Goal: Task Accomplishment & Management: Complete application form

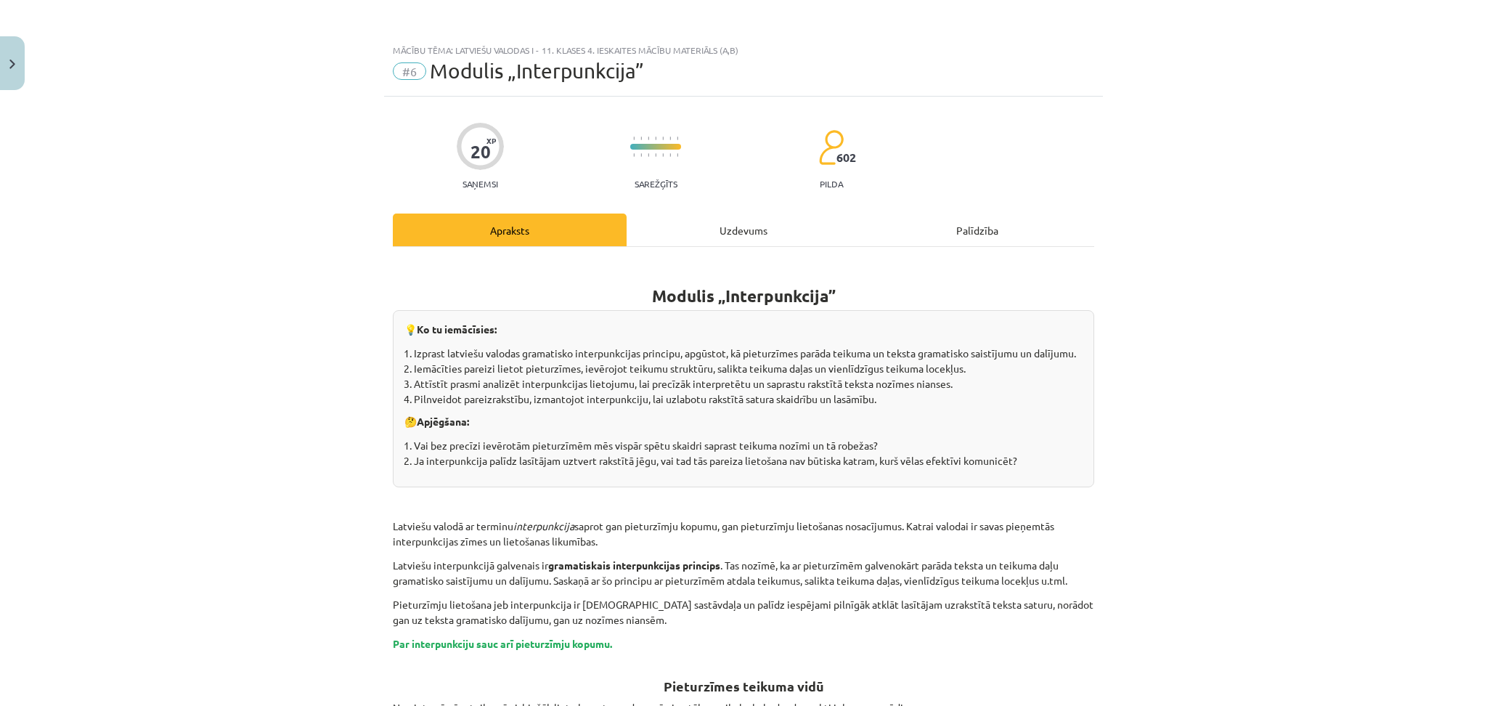
click at [737, 214] on div "Uzdevums" at bounding box center [743, 229] width 234 height 33
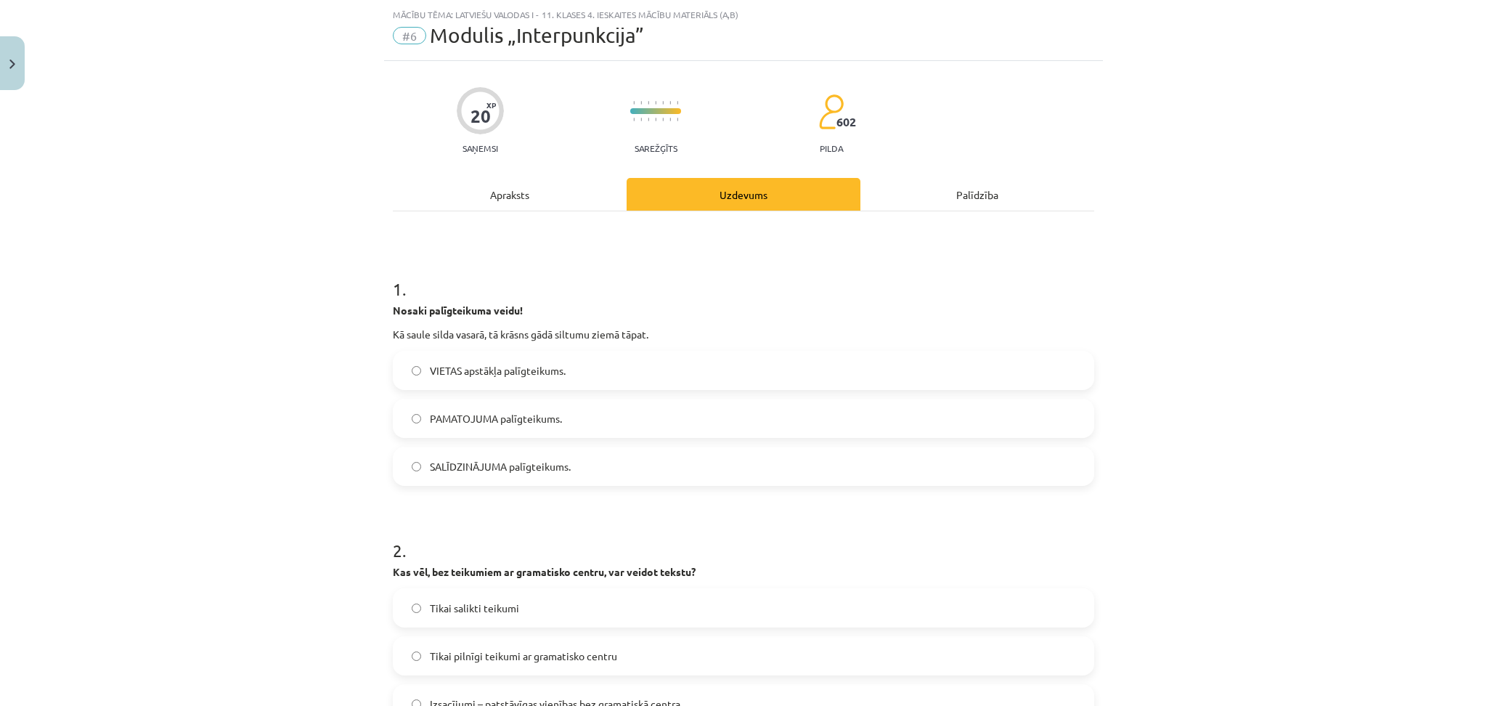
scroll to position [36, 0]
click at [430, 473] on label "SALĪDZINĀJUMA palīgteikums." at bounding box center [743, 465] width 698 height 36
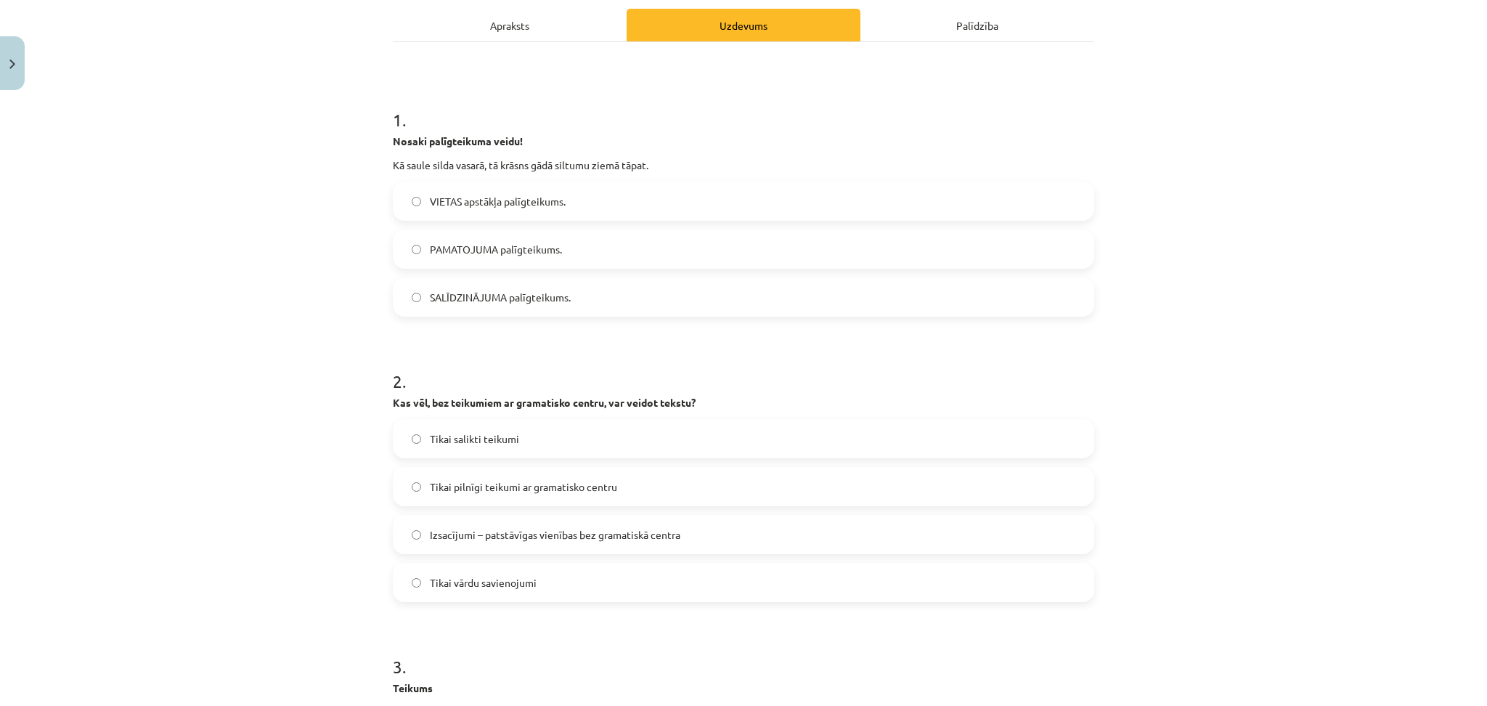
scroll to position [198, 0]
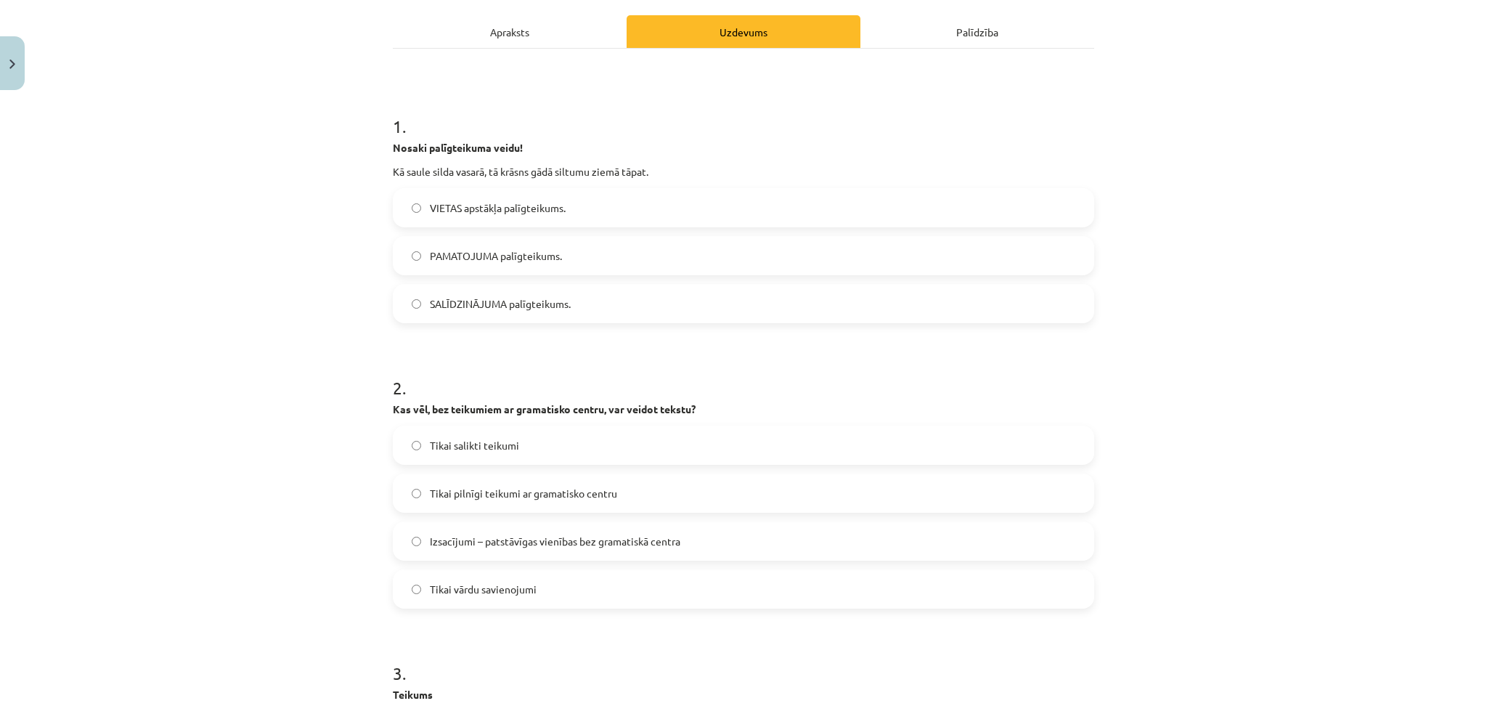
click at [466, 428] on label "Tikai salikti teikumi" at bounding box center [743, 445] width 698 height 36
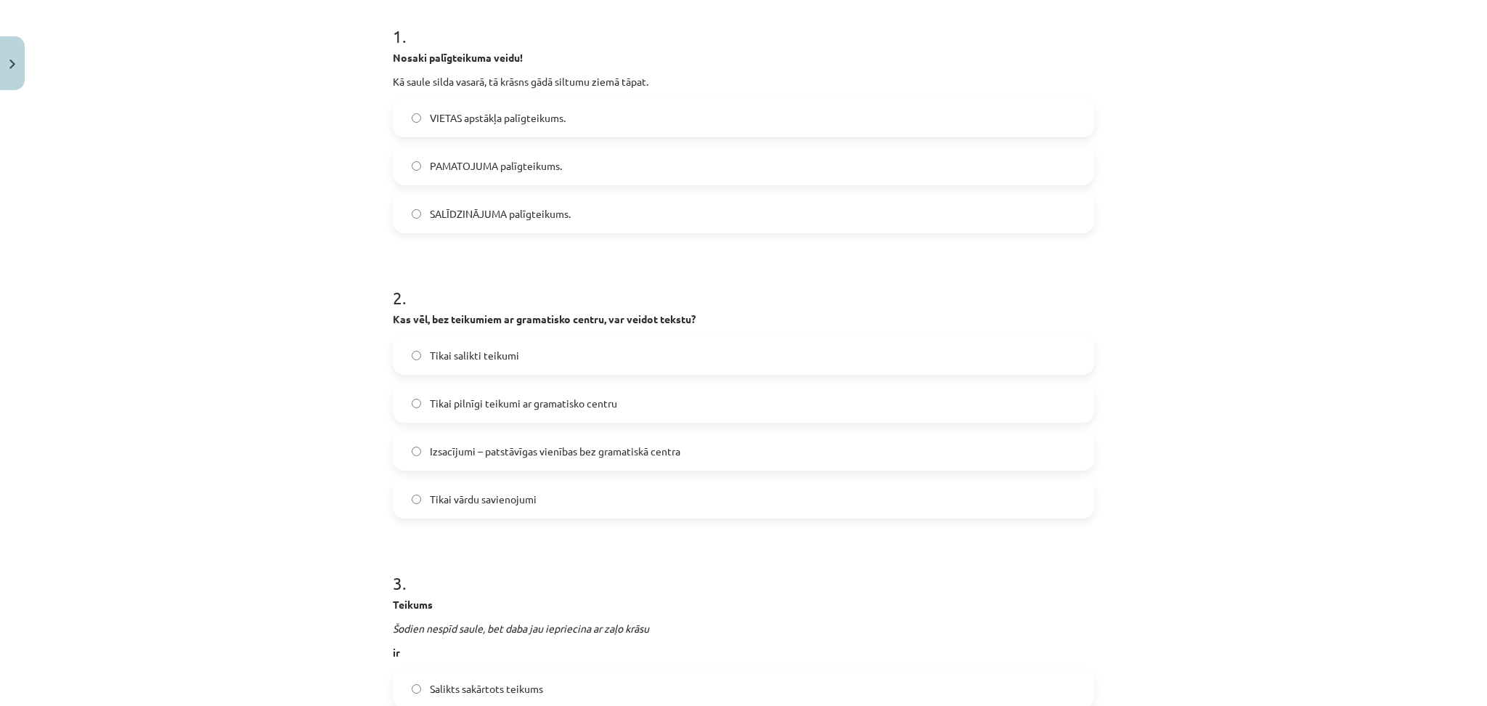
scroll to position [279, 0]
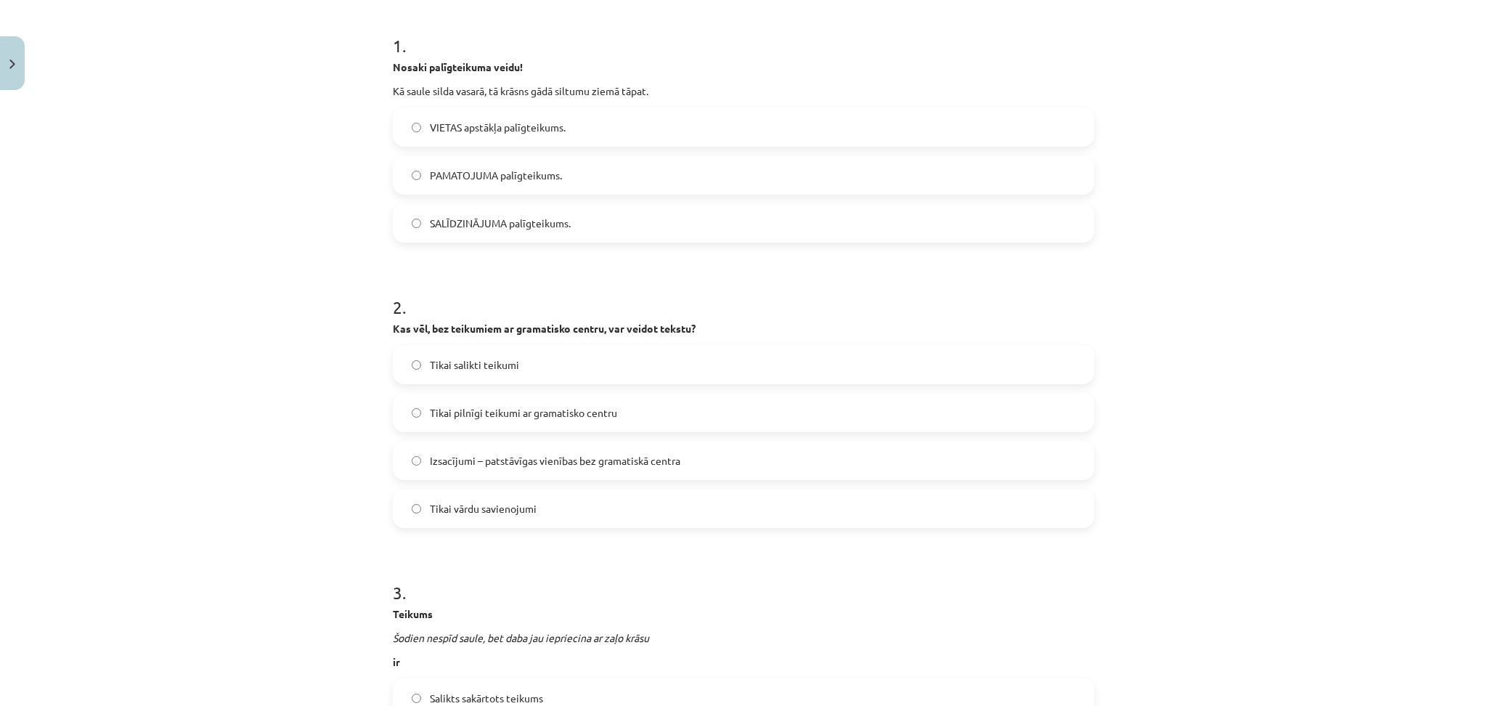
click at [478, 472] on label "Izsacījumi – patstāvīgas vienības bez gramatiskā centra" at bounding box center [743, 460] width 698 height 36
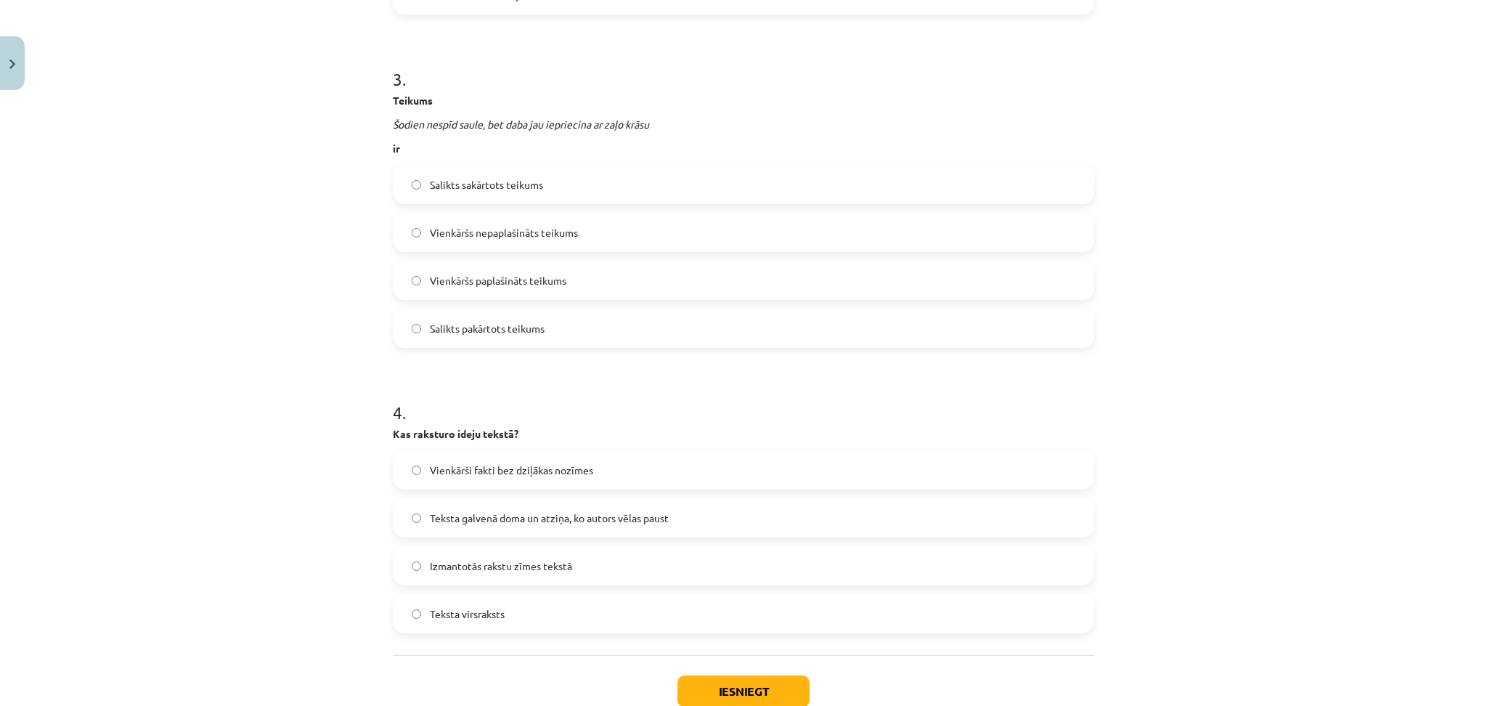
scroll to position [793, 0]
click at [478, 244] on label "Vienkāršs nepaplašināts teikums" at bounding box center [743, 231] width 698 height 36
click at [462, 455] on label "Vienkārši fakti bez dziļākas nozīmes" at bounding box center [743, 468] width 698 height 36
click at [489, 189] on span "Salikts sakārtots teikums" at bounding box center [486, 183] width 113 height 15
click at [502, 520] on span "Teksta galvenā doma un atziņa, ko autors vēlas paust" at bounding box center [549, 516] width 239 height 15
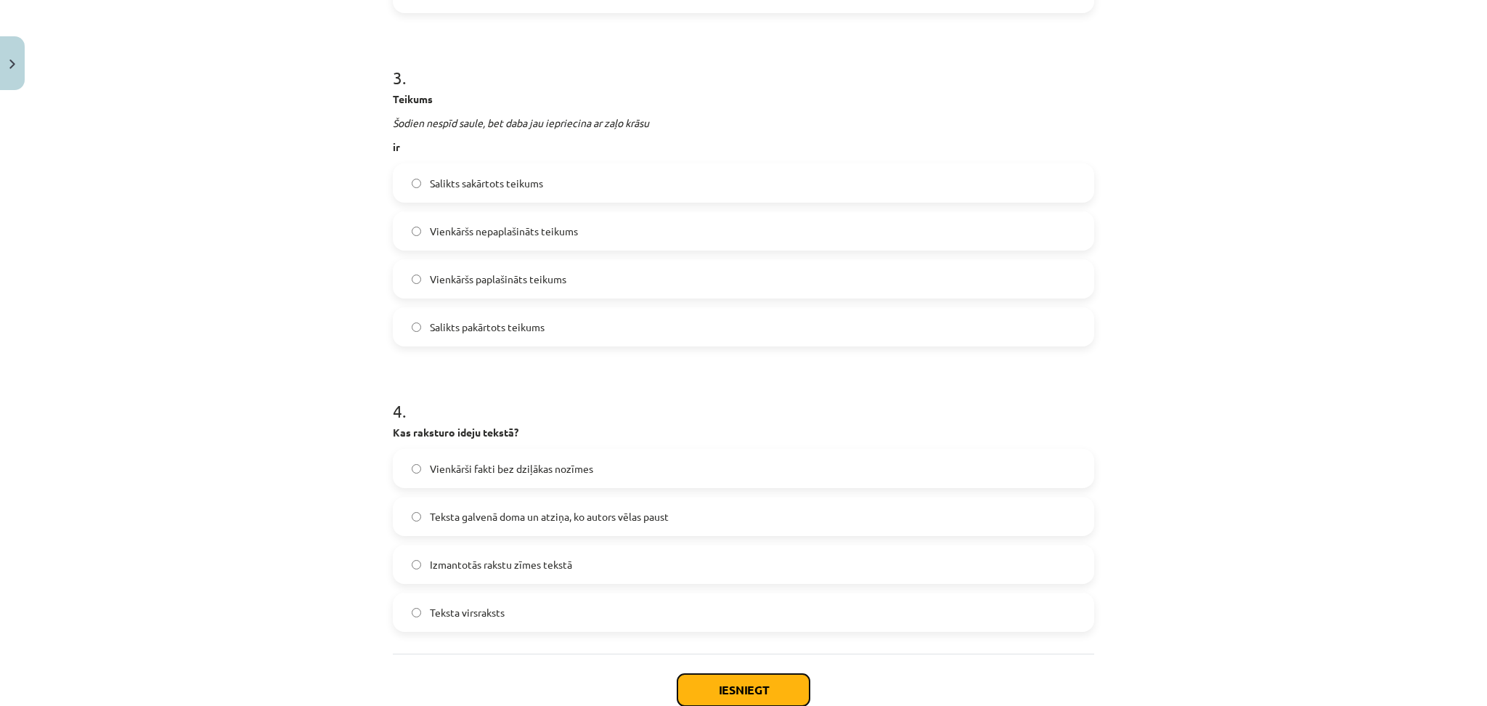
click at [722, 683] on button "Iesniegt" at bounding box center [743, 690] width 132 height 32
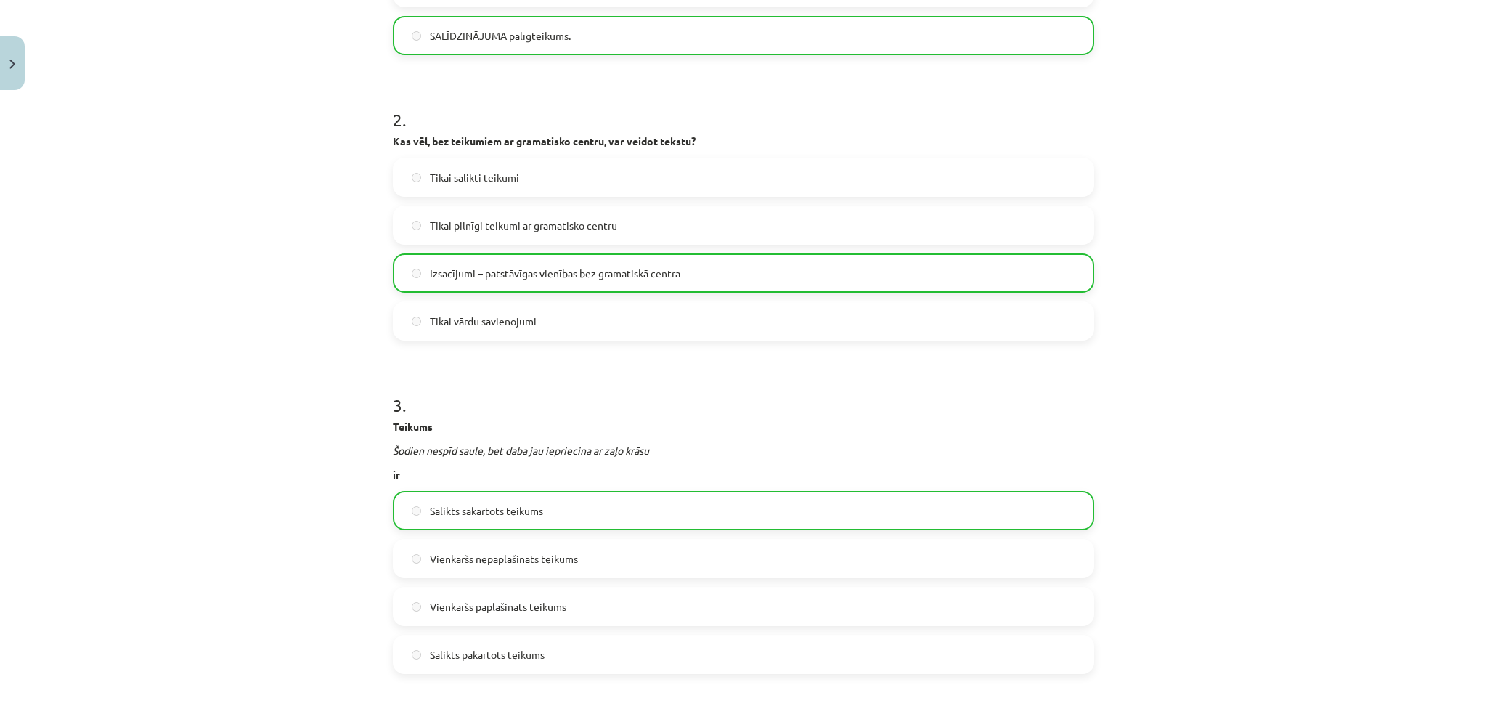
scroll to position [933, 0]
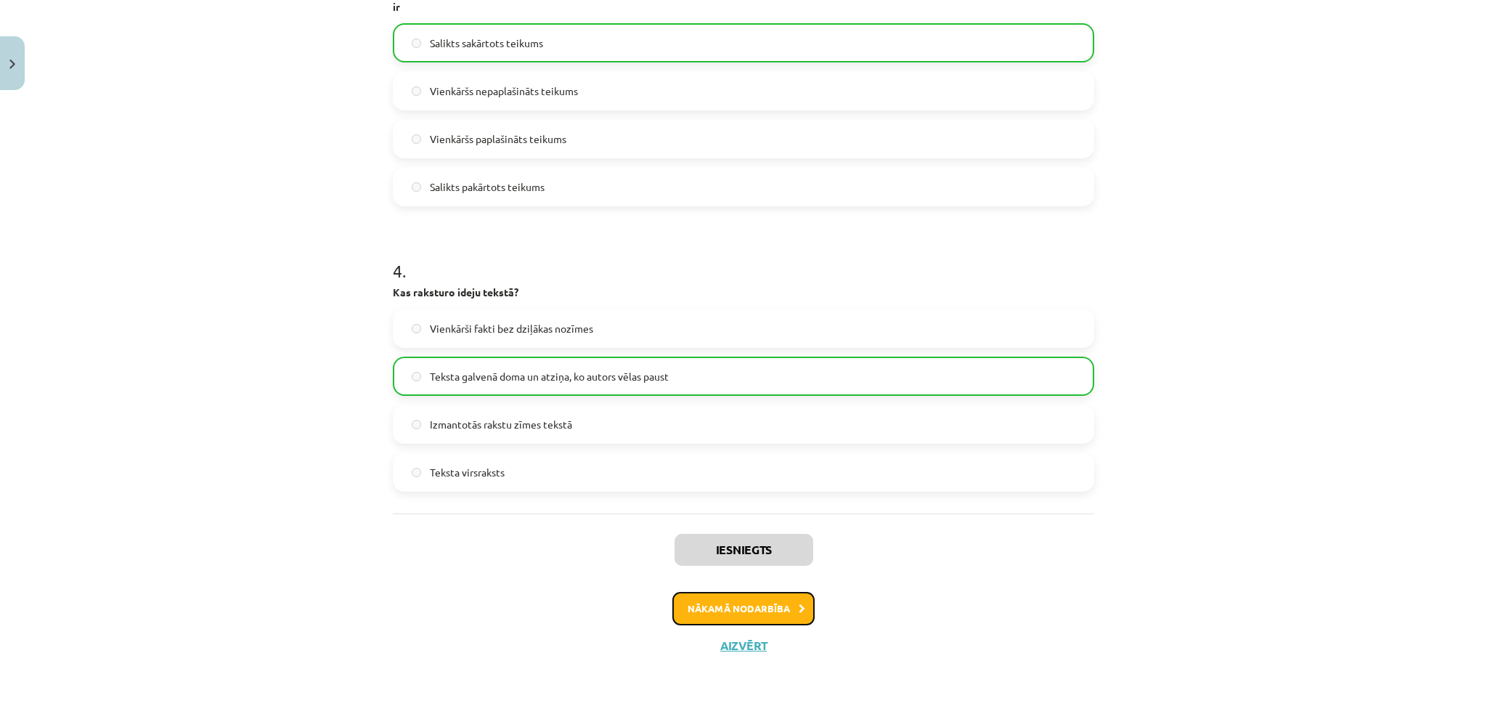
click at [772, 613] on button "Nākamā nodarbība" at bounding box center [743, 608] width 142 height 33
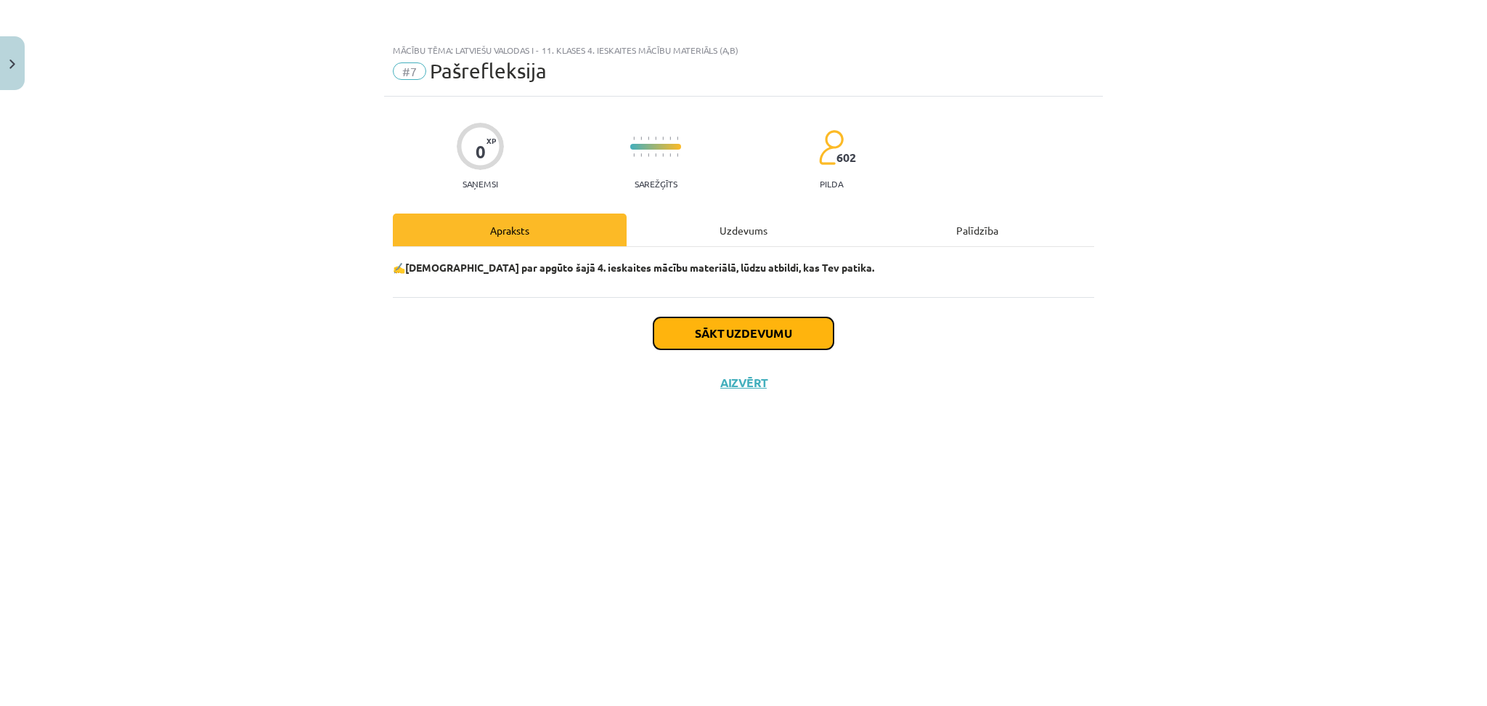
click at [725, 332] on button "Sākt uzdevumu" at bounding box center [743, 333] width 180 height 32
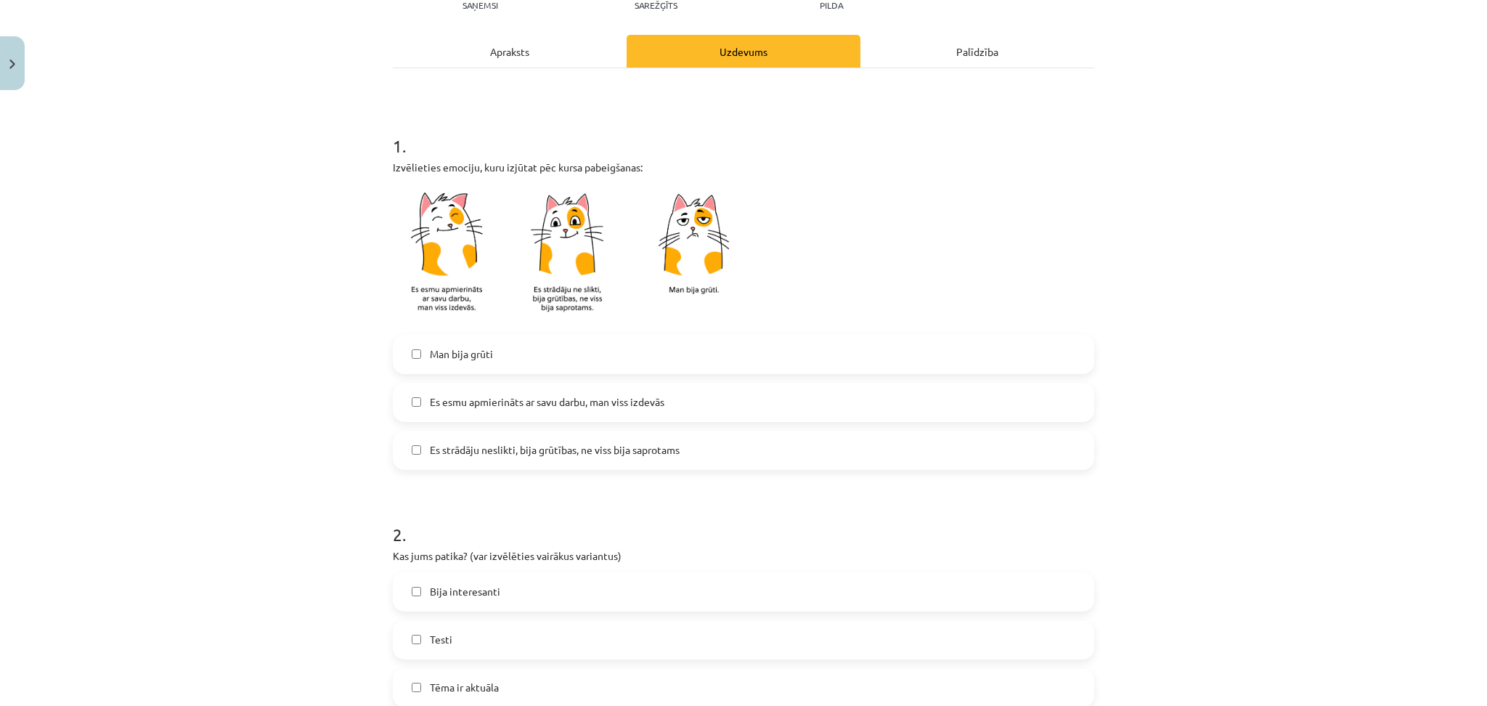
scroll to position [180, 0]
click at [516, 409] on label "Es esmu apmierināts ar savu darbu, man viss izdevās" at bounding box center [743, 401] width 698 height 36
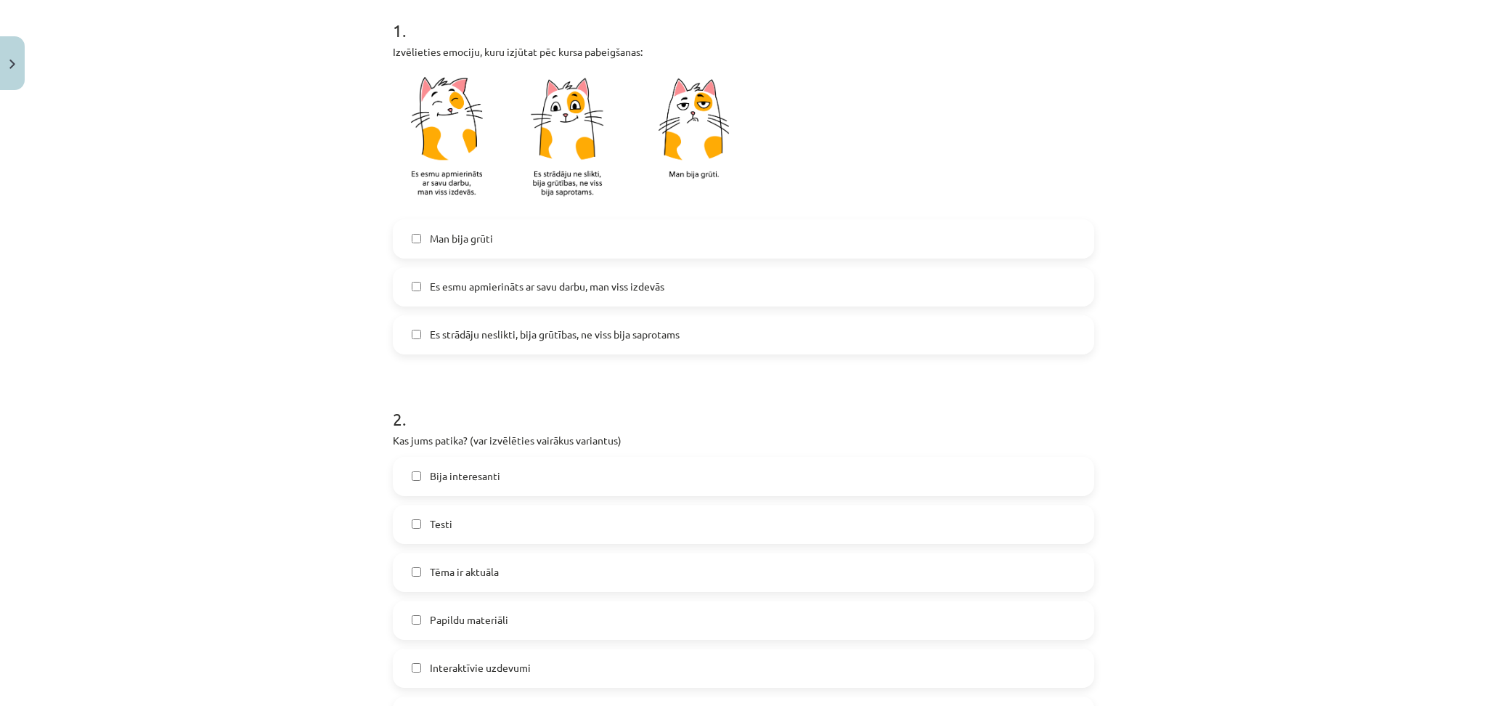
scroll to position [300, 0]
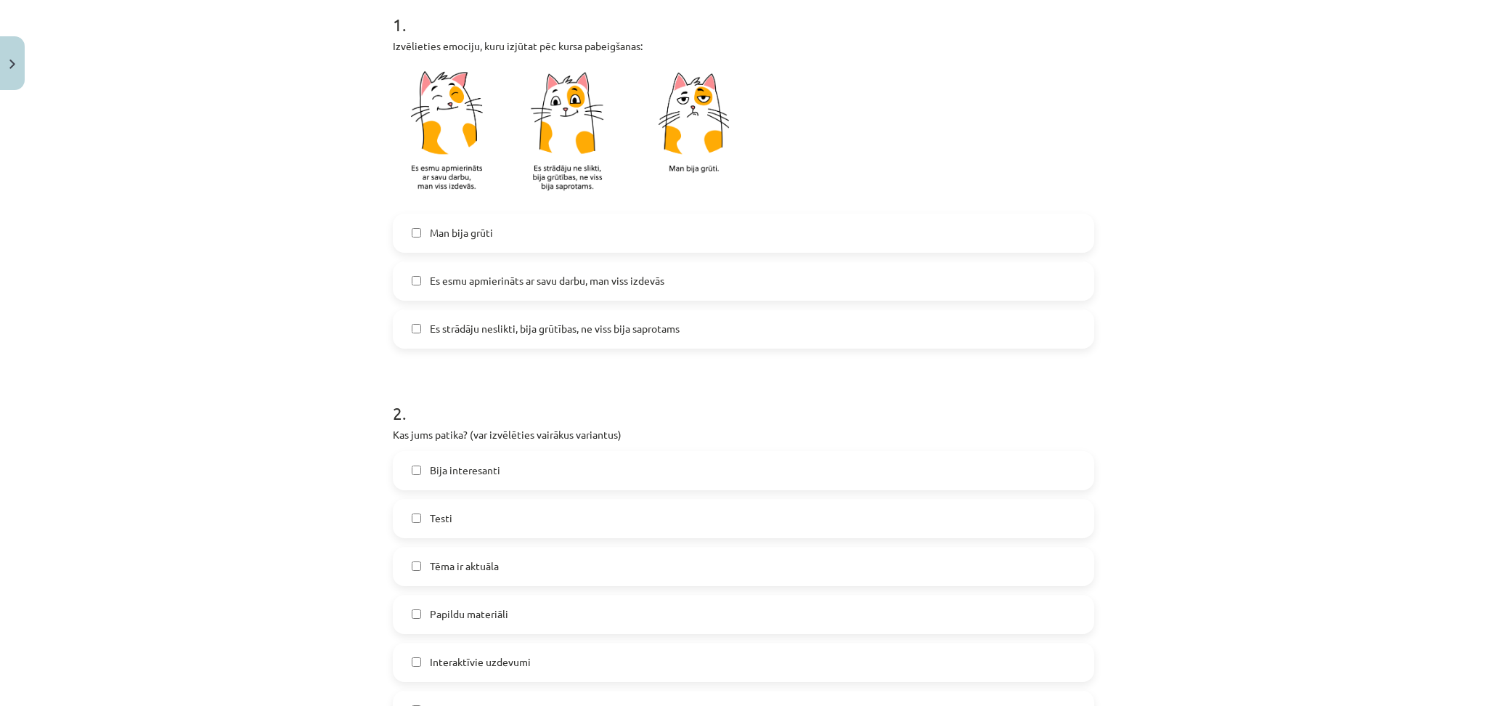
click at [467, 327] on span "Es strādāju neslikti, bija grūtības, ne viss bija saprotams" at bounding box center [555, 328] width 250 height 15
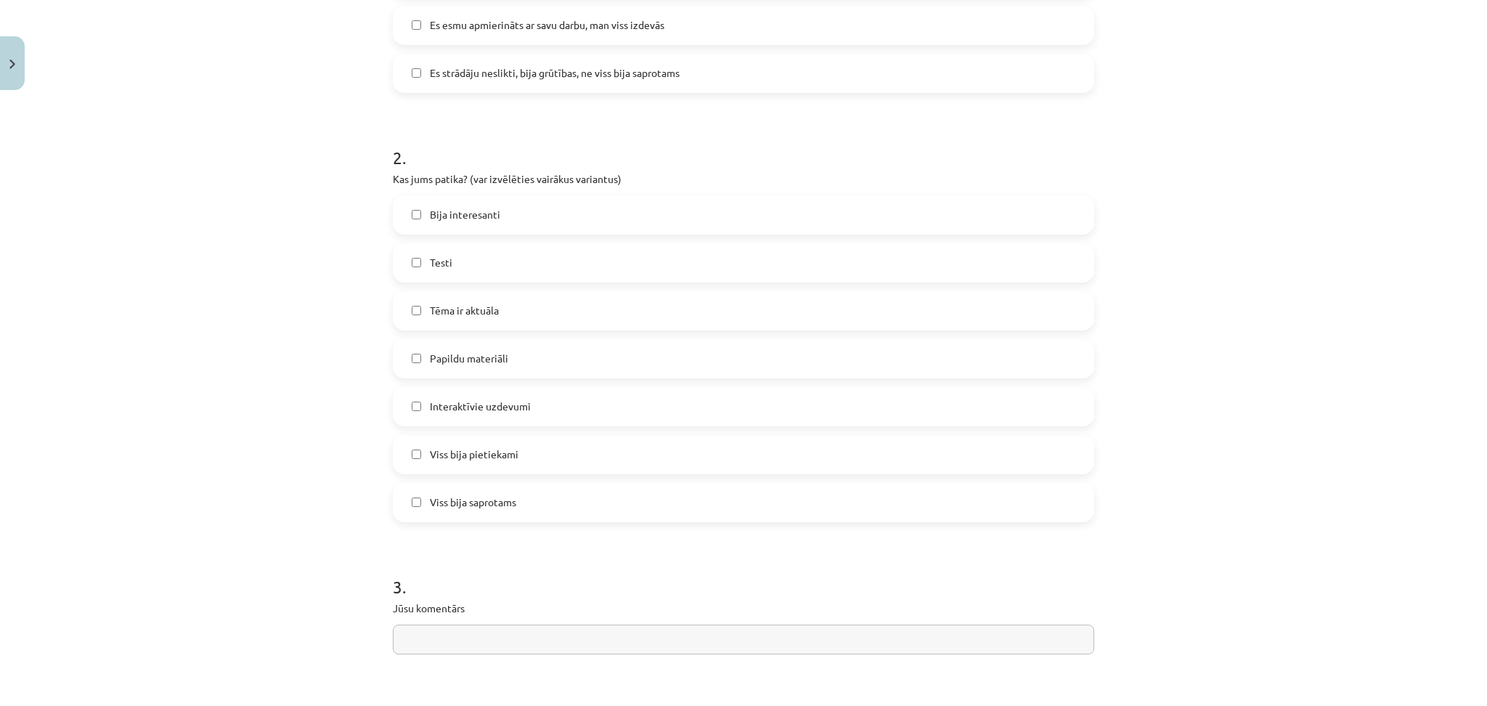
scroll to position [556, 0]
click at [474, 486] on label "Viss bija saprotams" at bounding box center [743, 501] width 698 height 36
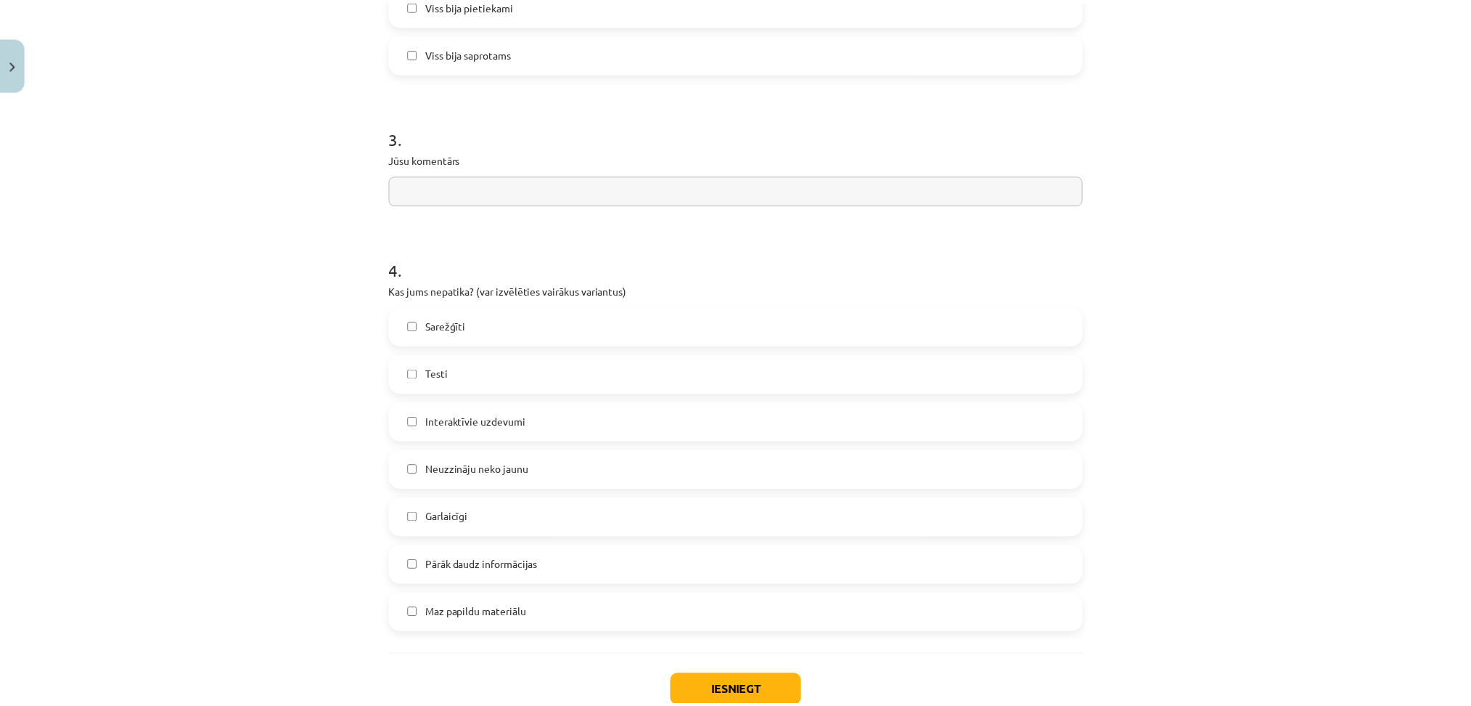
scroll to position [1030, 0]
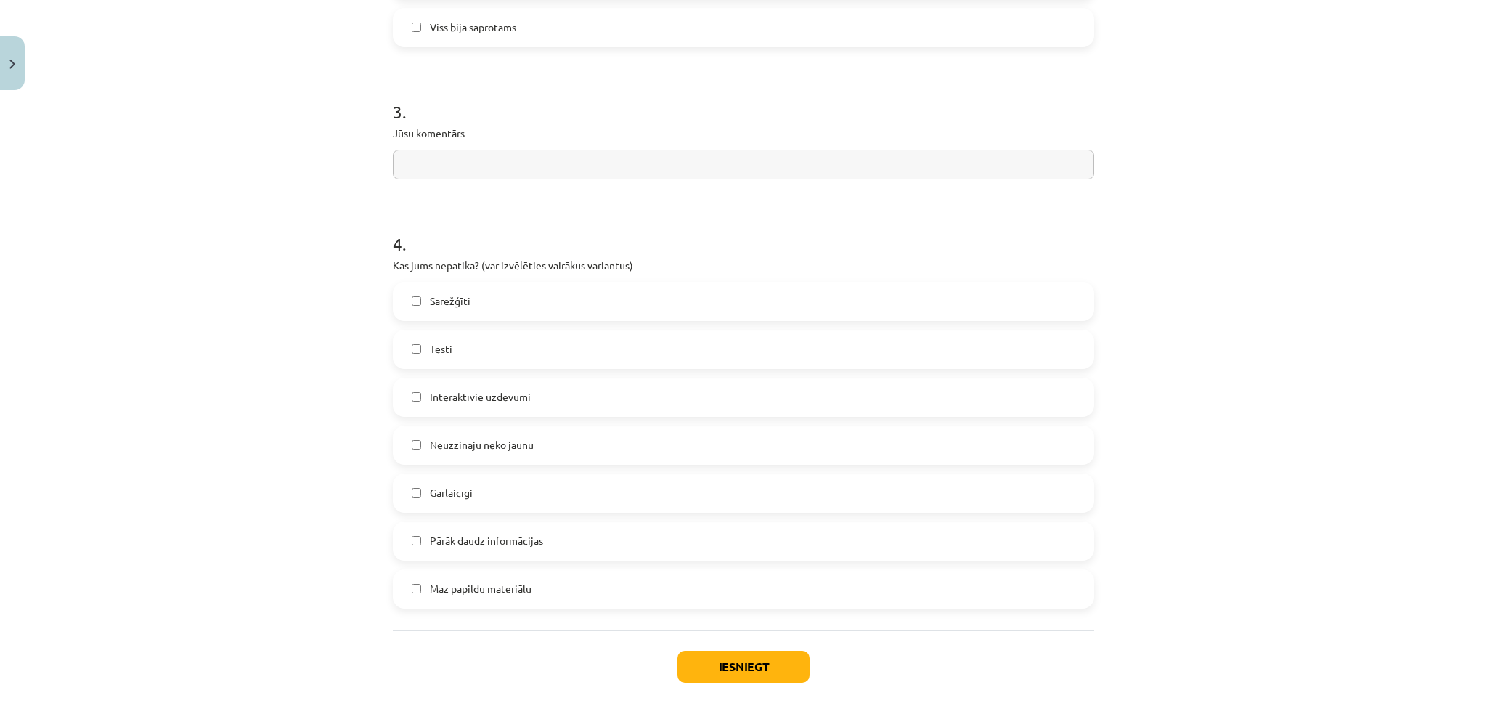
click at [455, 173] on input "text" at bounding box center [743, 165] width 701 height 30
click at [282, 257] on div "Mācību tēma: Latviešu valodas i - 11. klases 4. ieskaites mācību materiāls (a,b…" at bounding box center [743, 353] width 1487 height 706
click at [483, 538] on span "Pārāk daudz informācijas" at bounding box center [486, 540] width 113 height 15
click at [716, 662] on button "Iesniegt" at bounding box center [743, 666] width 132 height 32
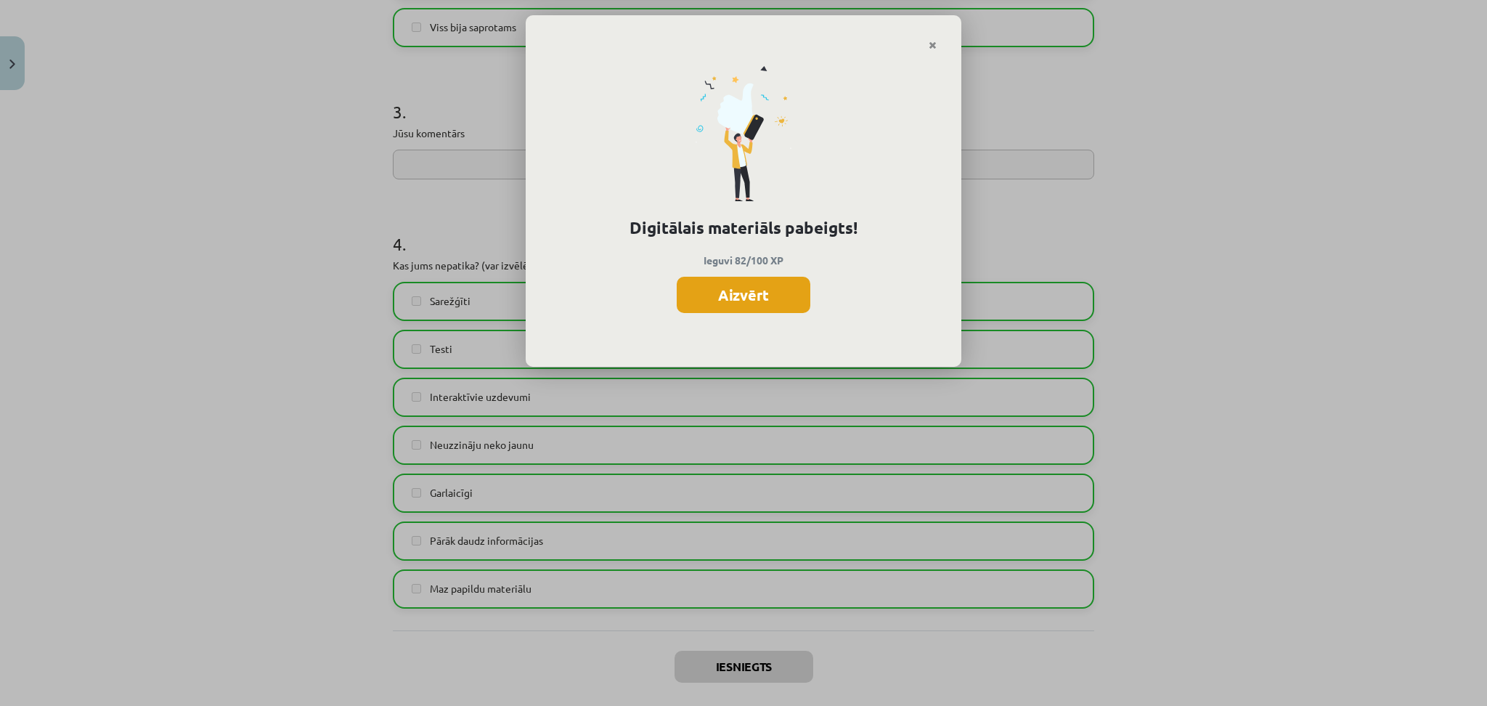
click at [748, 294] on button "Aizvērt" at bounding box center [743, 295] width 134 height 36
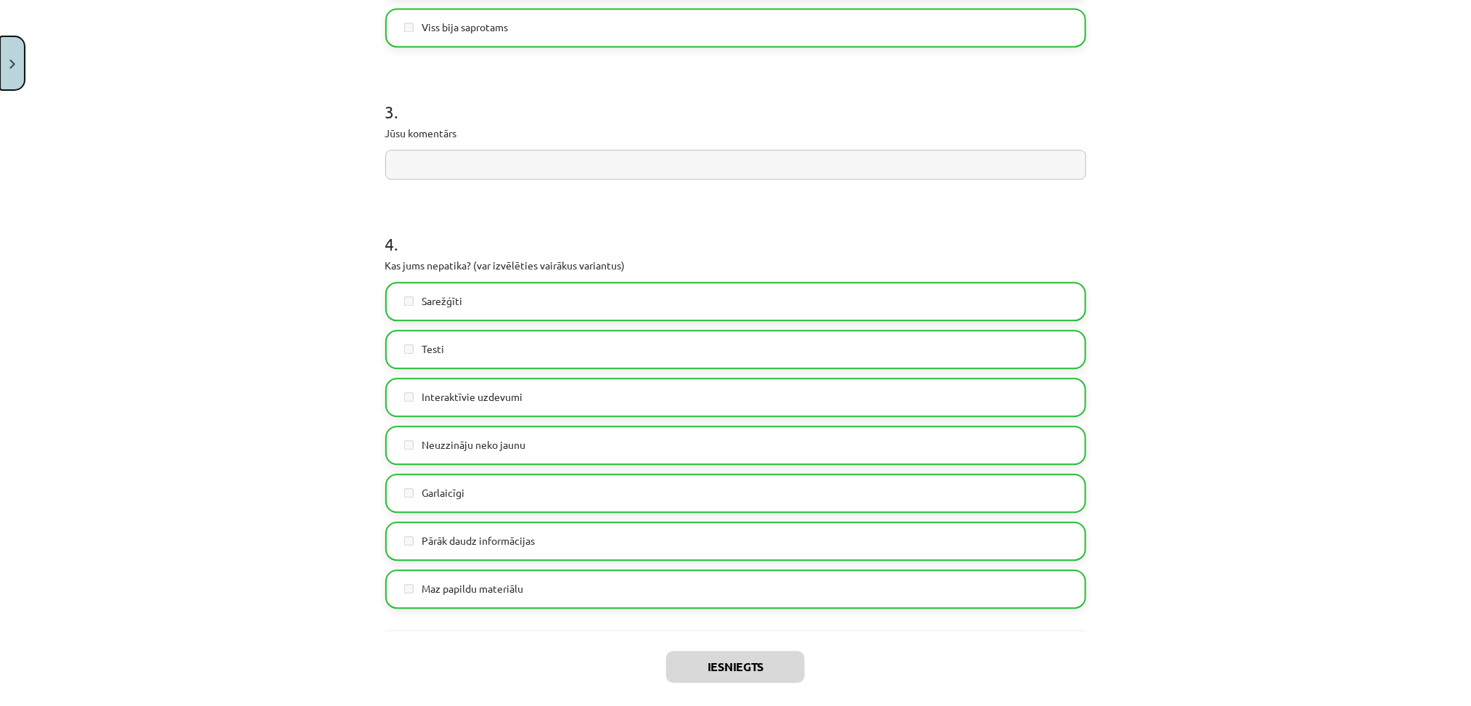
click at [0, 61] on button "Close" at bounding box center [12, 63] width 25 height 54
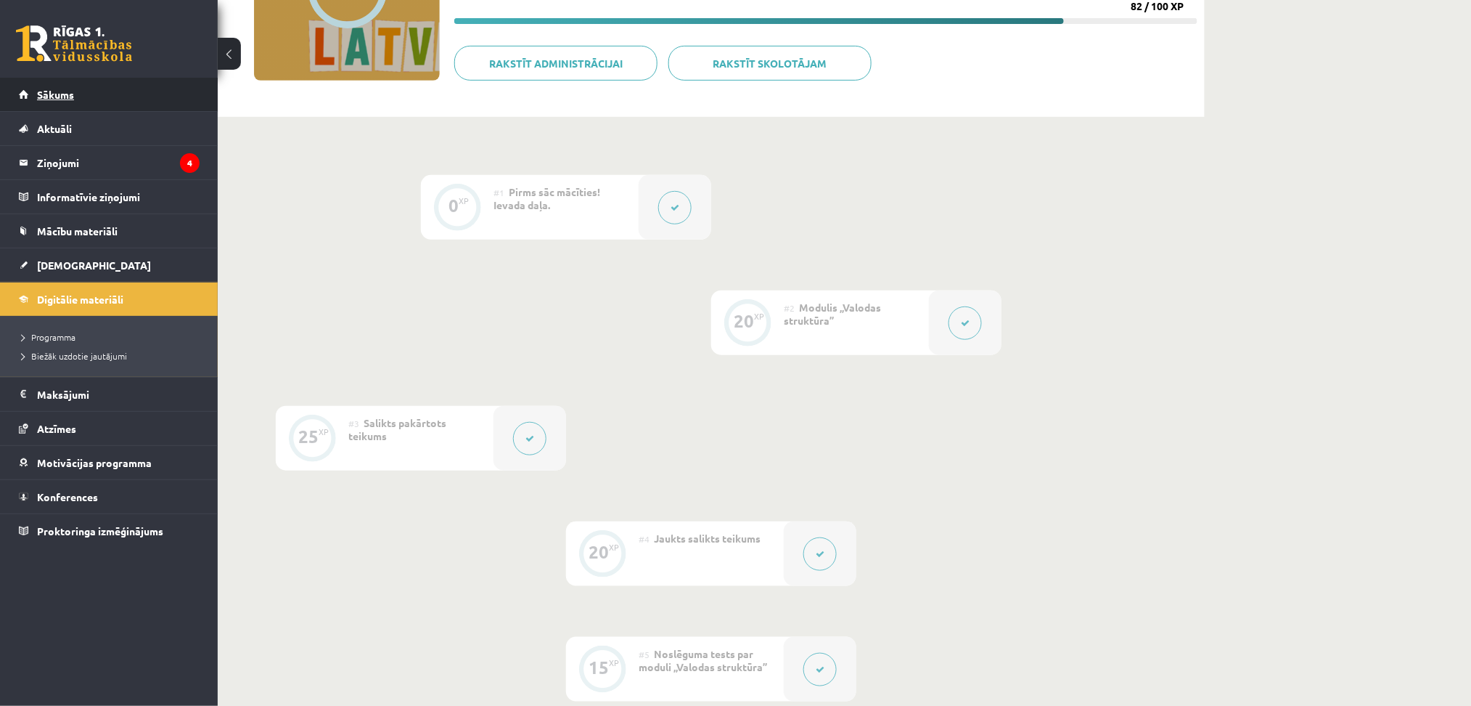
click at [52, 95] on span "Sākums" at bounding box center [55, 94] width 37 height 13
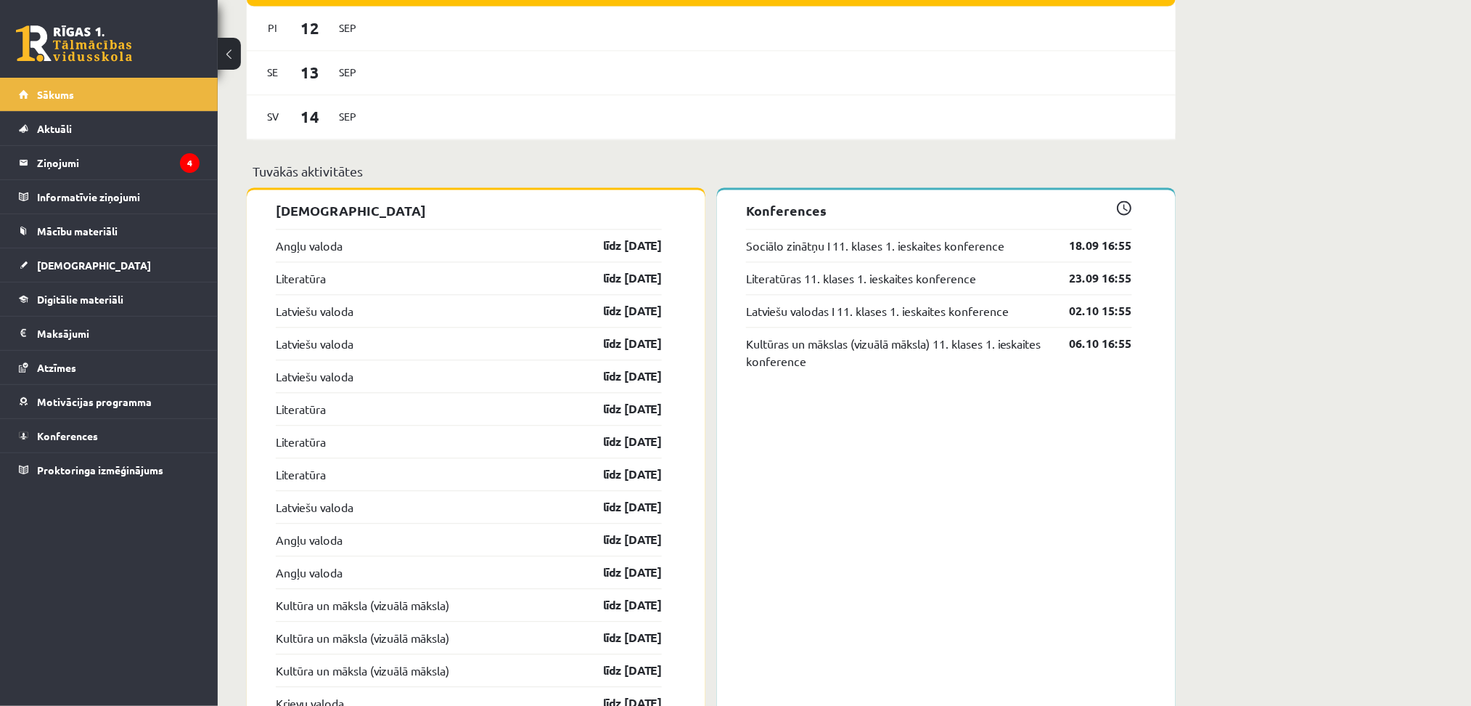
scroll to position [1015, 0]
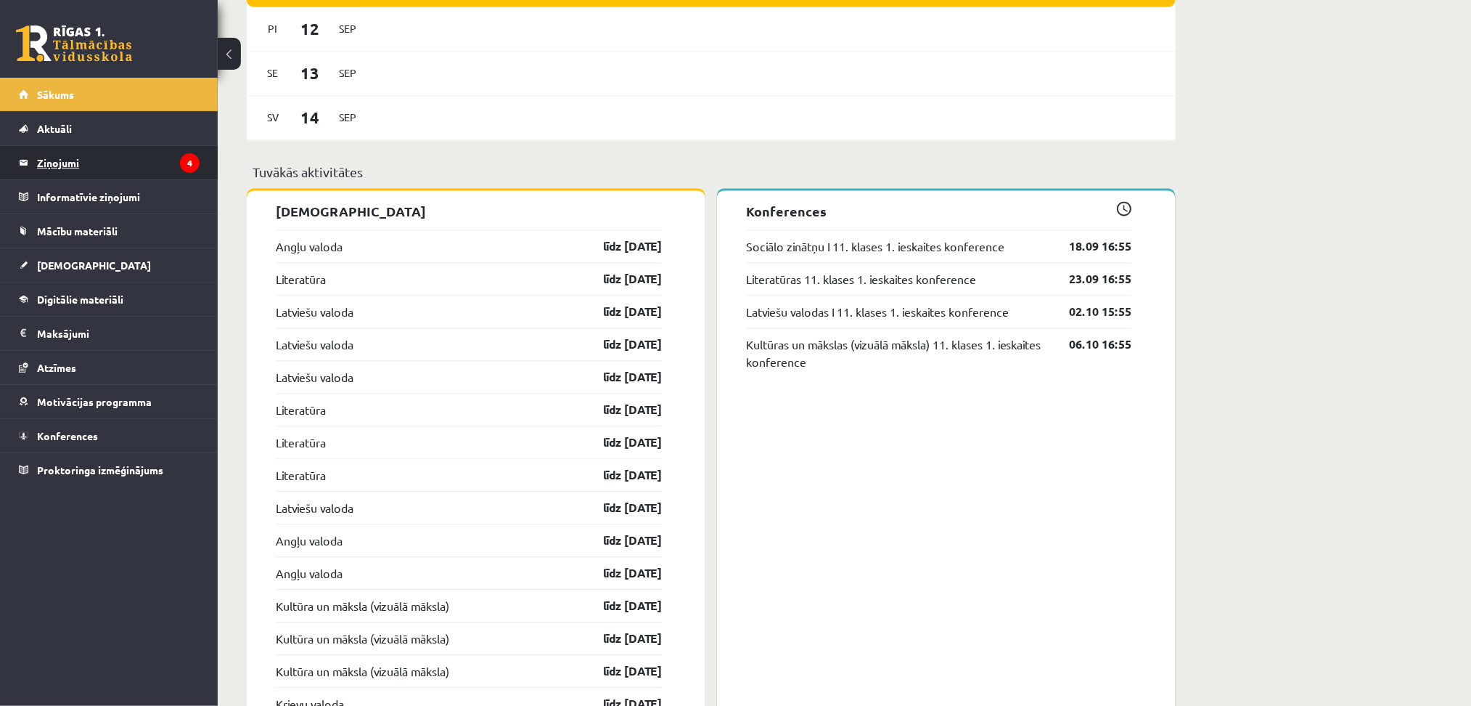
click at [45, 165] on legend "Ziņojumi 4" at bounding box center [118, 162] width 163 height 33
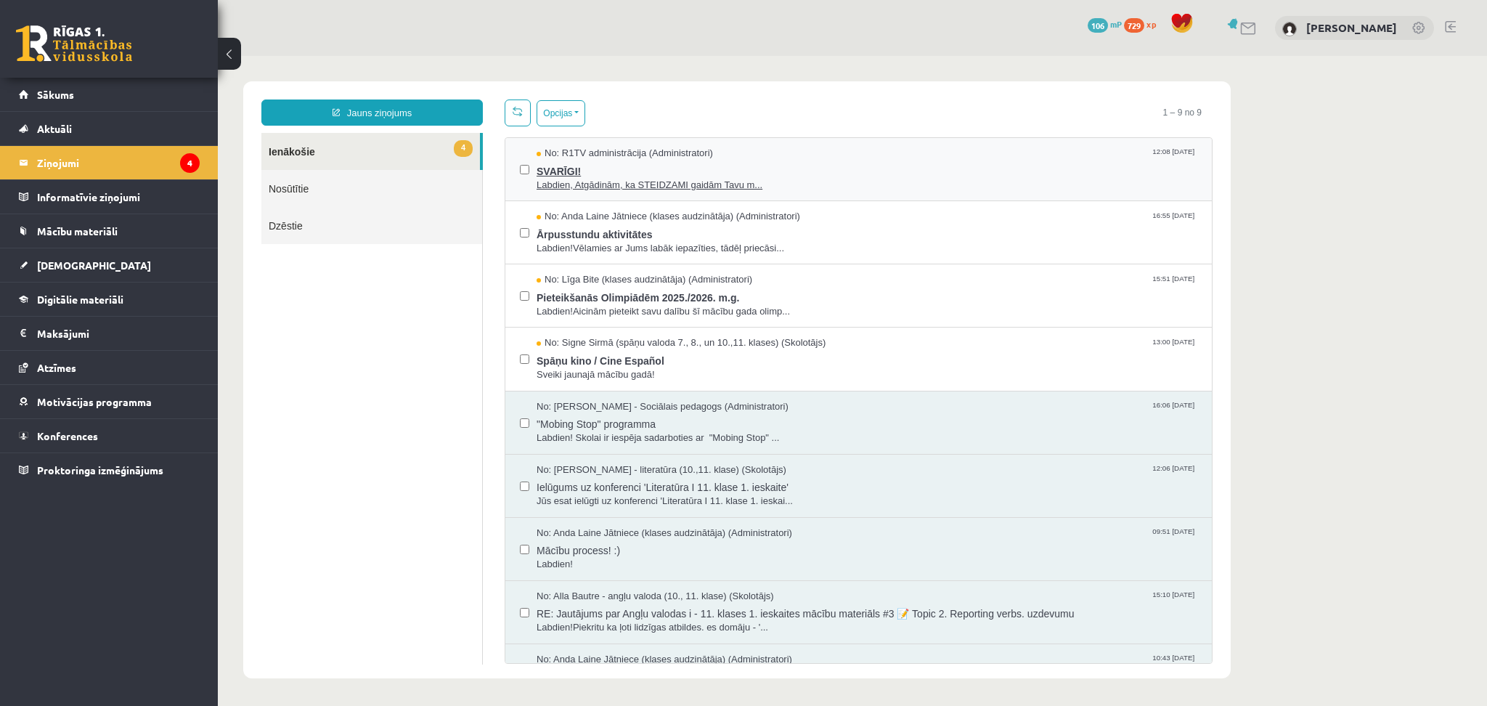
click at [652, 175] on span "SVARĪGI!" at bounding box center [866, 169] width 661 height 18
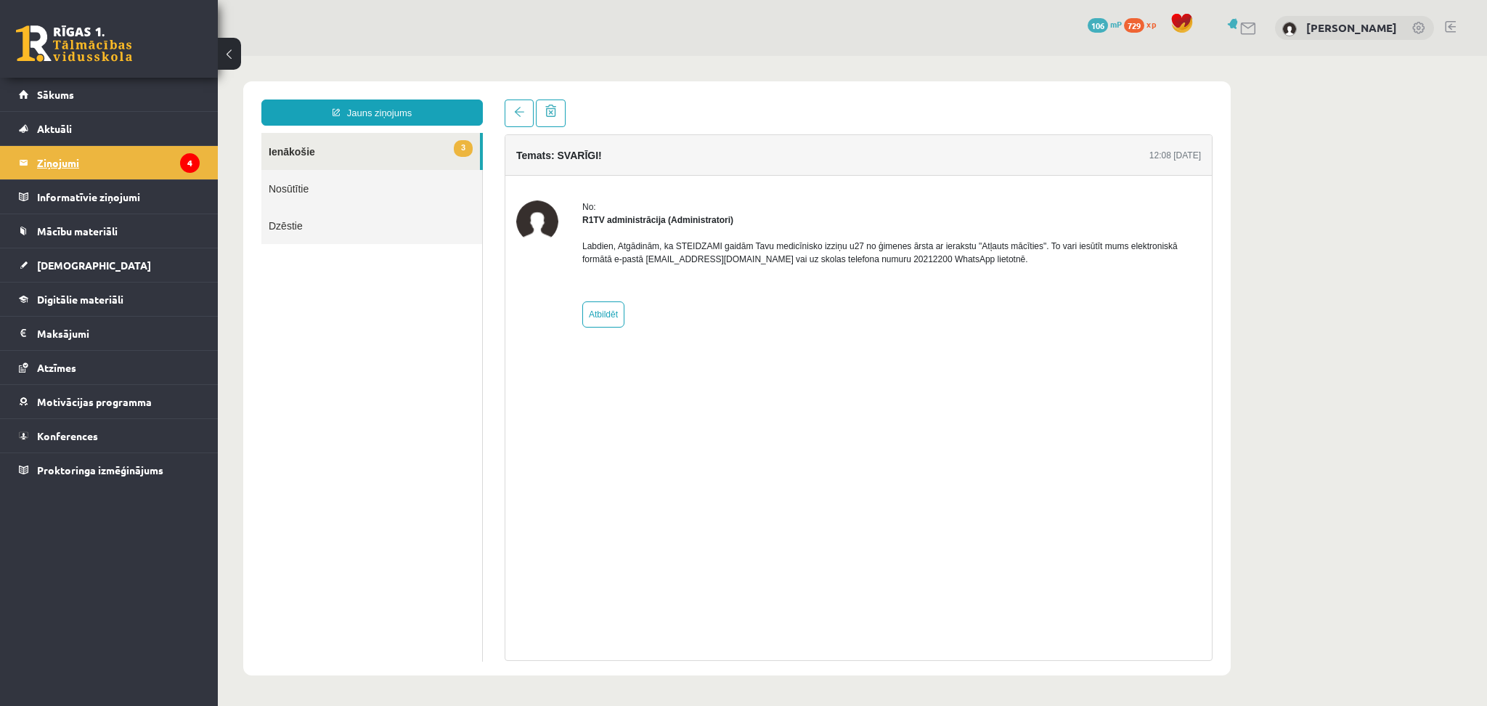
click at [99, 172] on legend "Ziņojumi 4" at bounding box center [118, 162] width 163 height 33
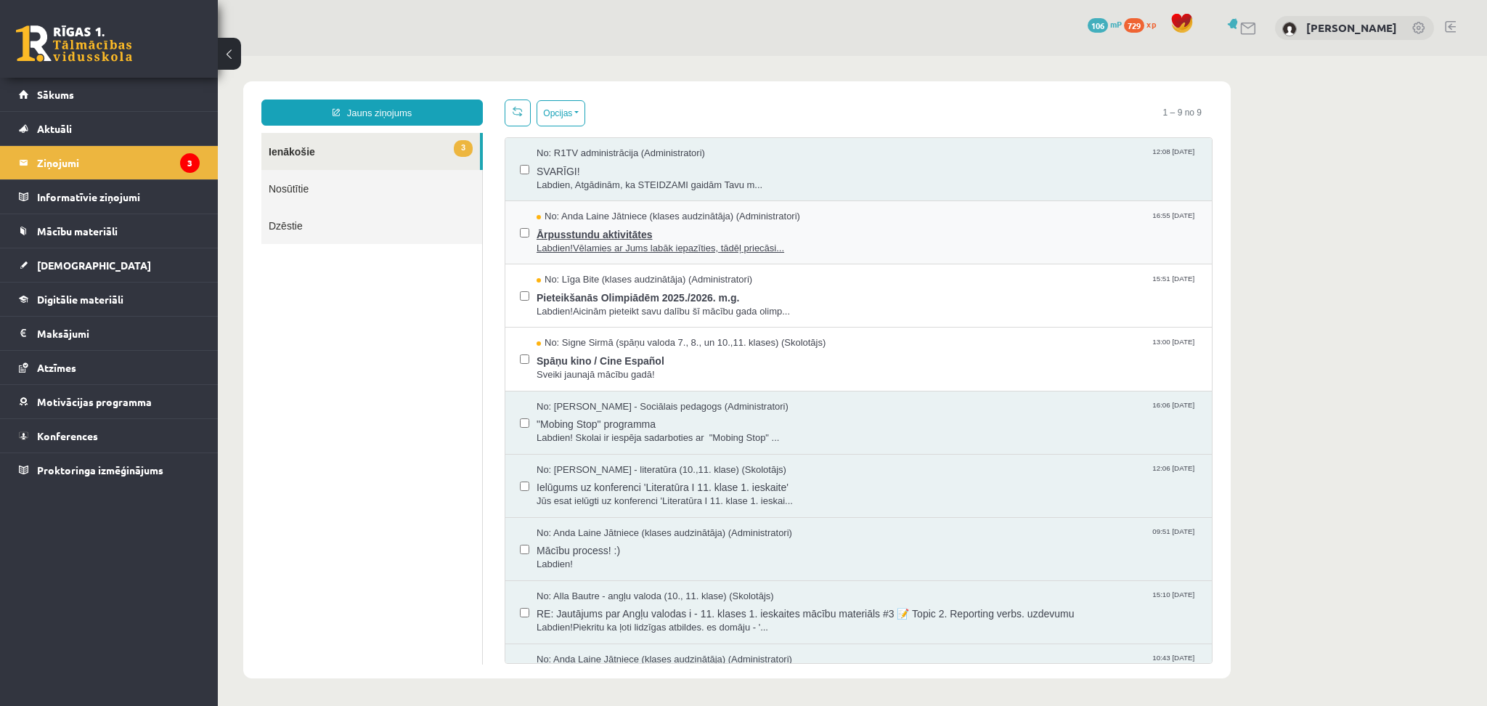
click at [586, 237] on span "Ārpusstundu aktivitātes" at bounding box center [866, 233] width 661 height 18
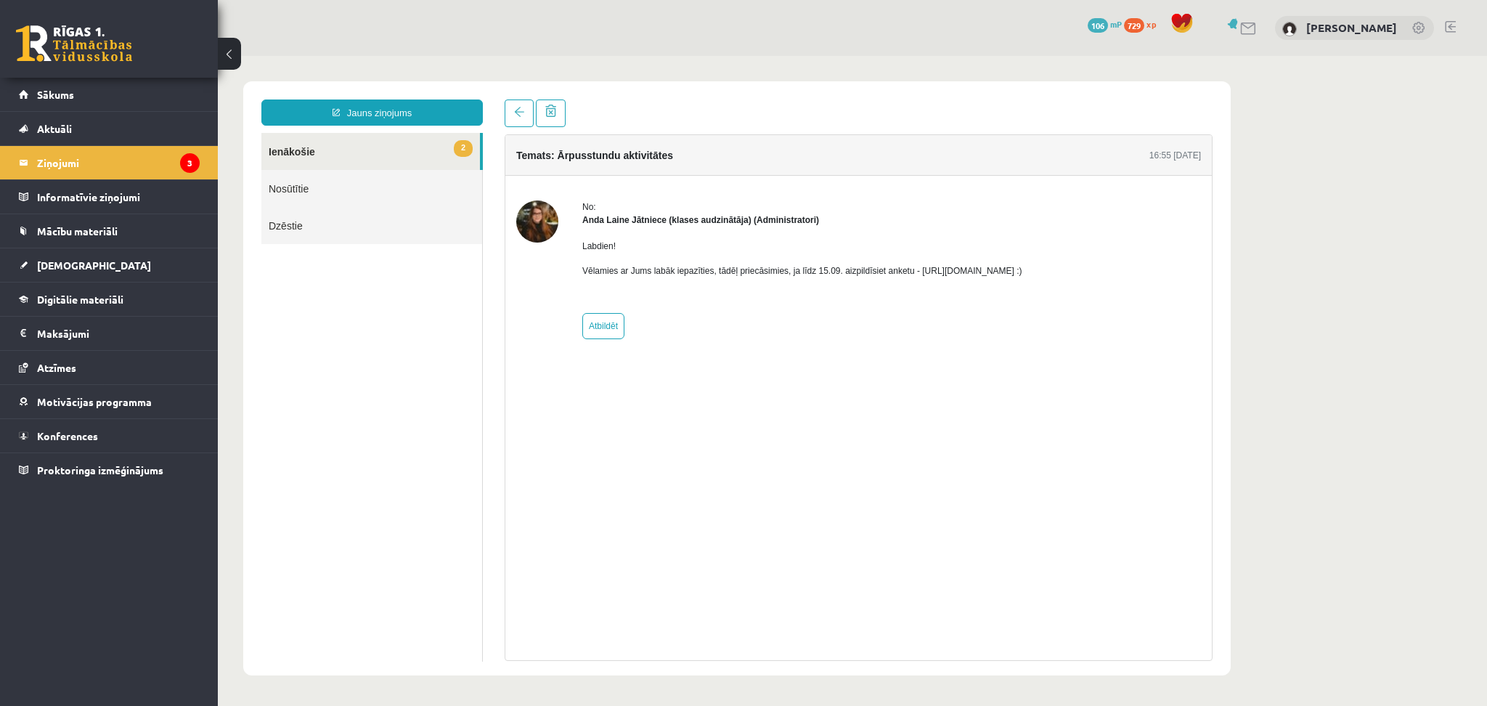
click at [295, 158] on link "2 Ienākošie" at bounding box center [370, 151] width 218 height 37
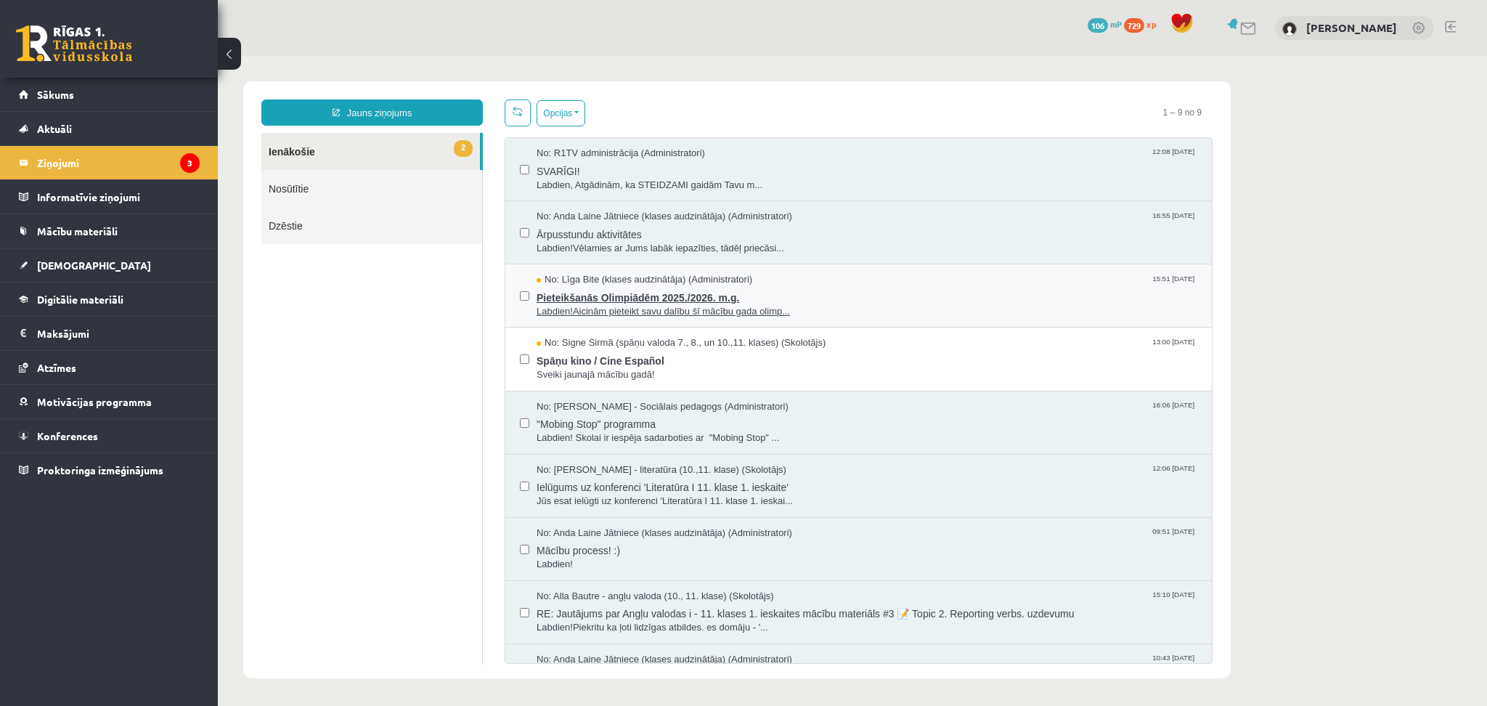
click at [589, 298] on span "Pieteikšanās Olimpiādēm 2025./2026. m.g." at bounding box center [866, 296] width 661 height 18
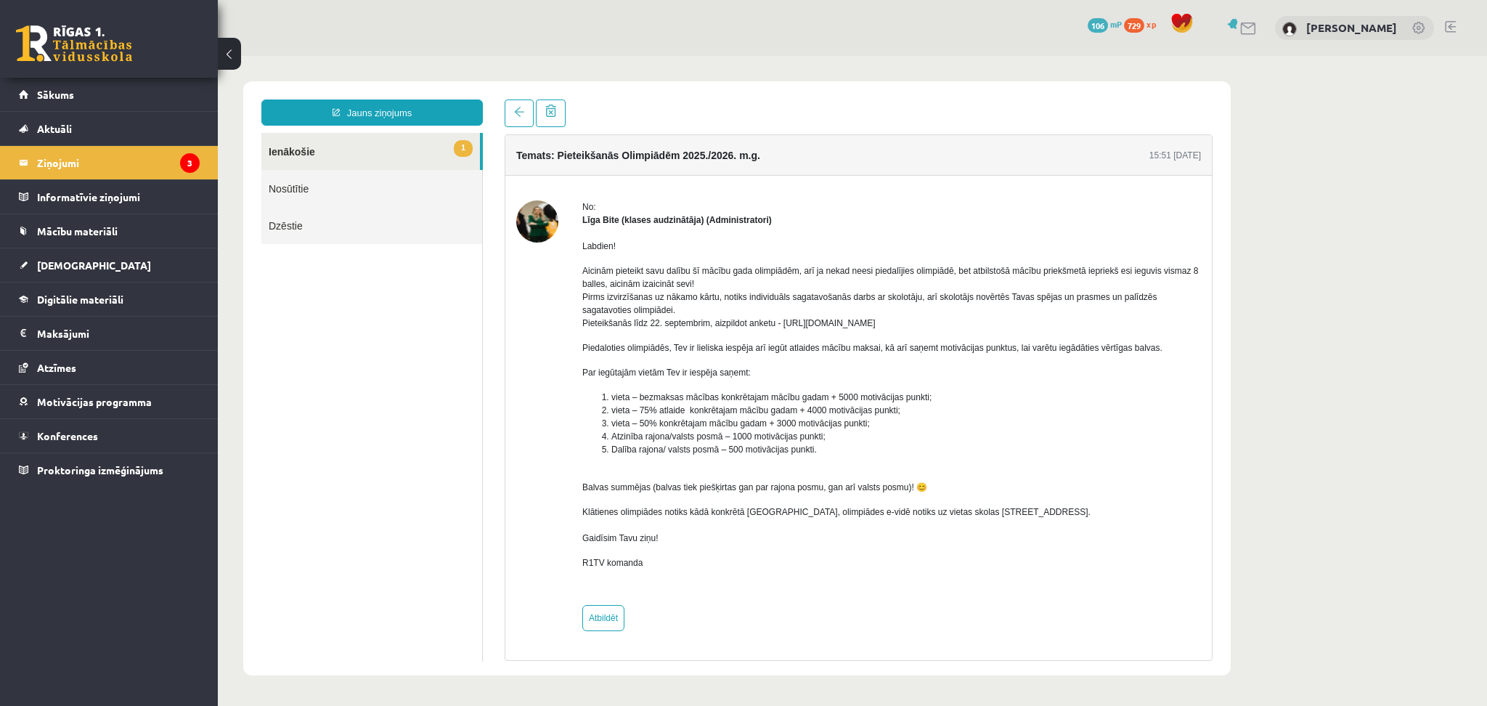
click at [293, 147] on link "1 Ienākošie" at bounding box center [370, 151] width 218 height 37
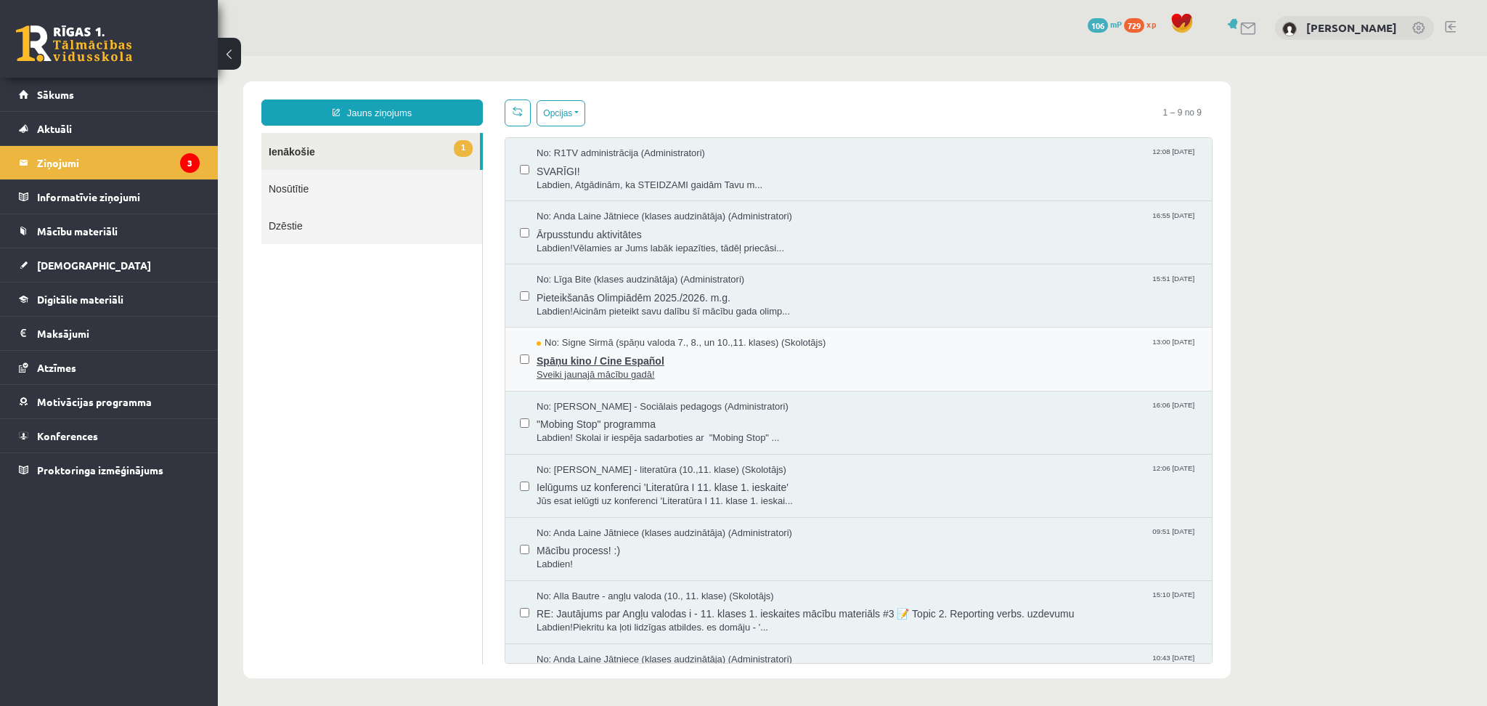
click at [644, 364] on span "Spāņu kino / Cine Español" at bounding box center [866, 359] width 661 height 18
